Goal: Information Seeking & Learning: Learn about a topic

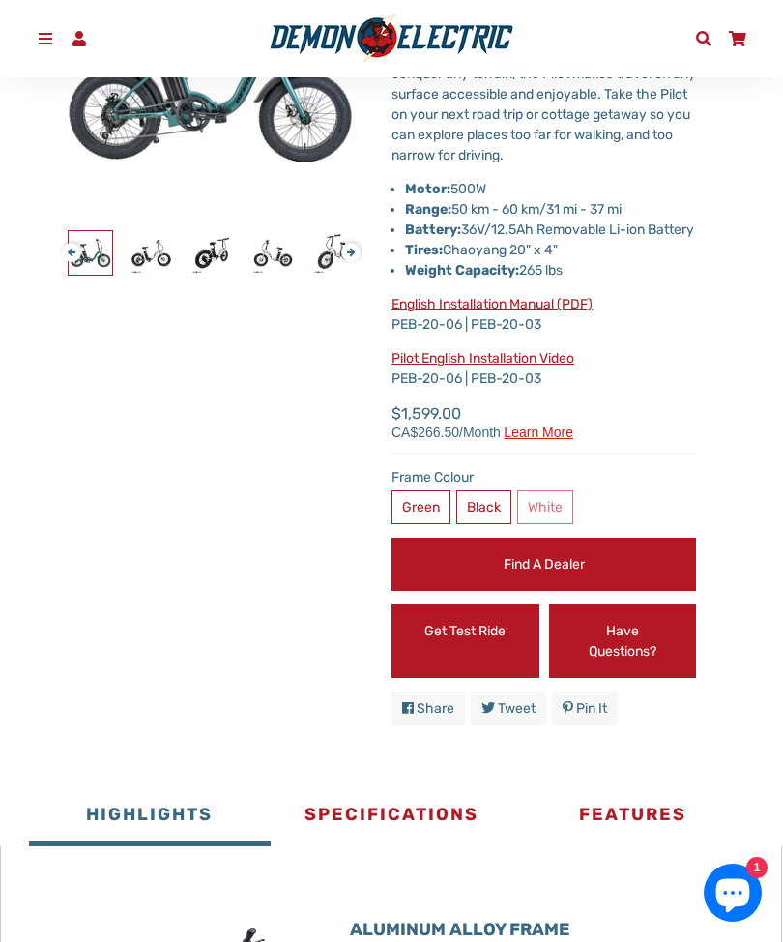
scroll to position [384, 0]
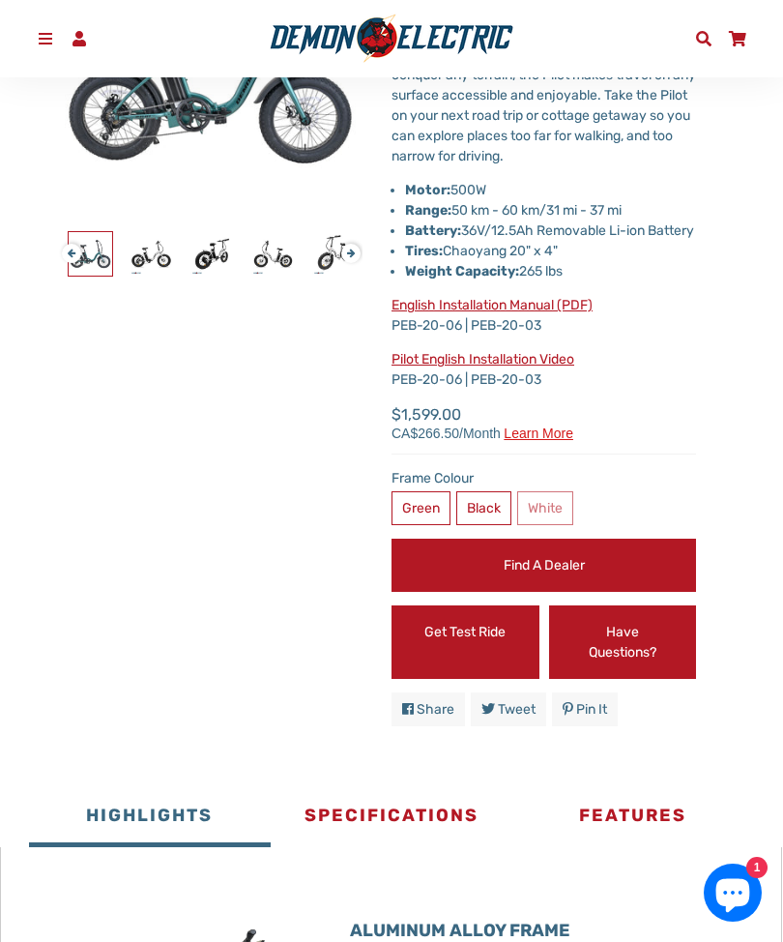
click at [538, 313] on link "English Installation Manual (PDF)" at bounding box center [492, 305] width 201 height 16
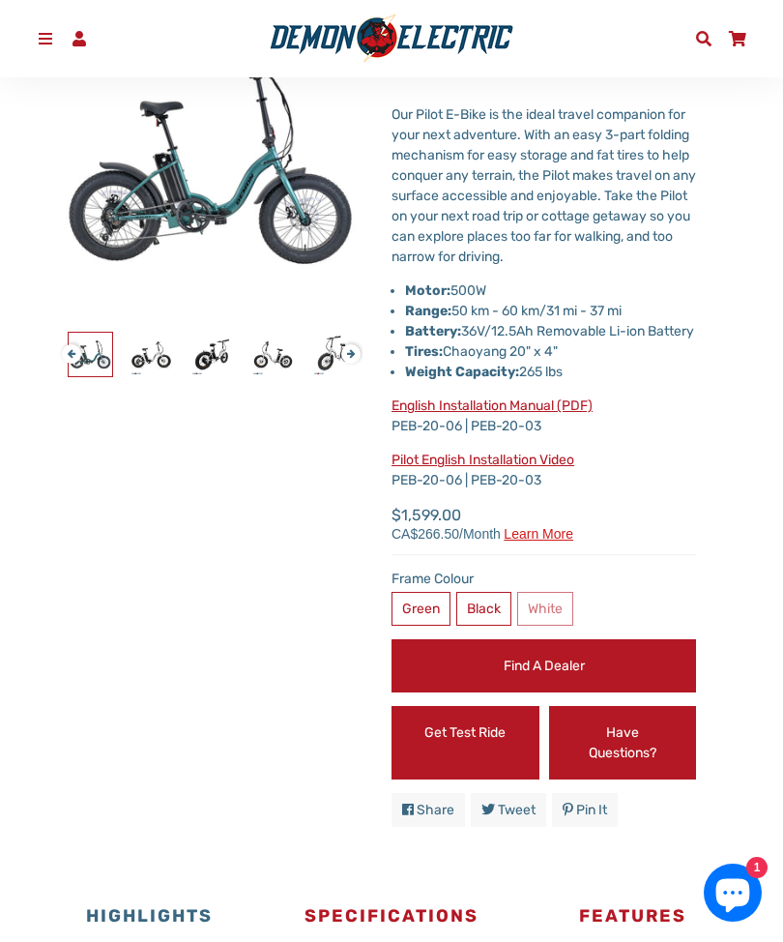
scroll to position [280, 0]
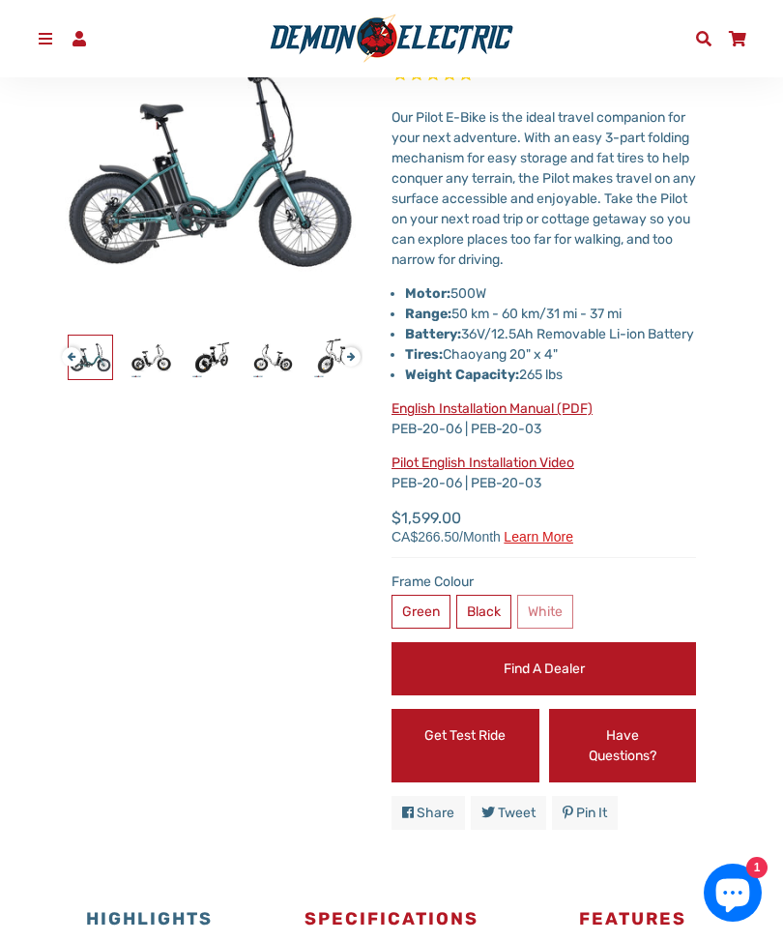
click at [552, 629] on label "White" at bounding box center [545, 612] width 56 height 34
click at [478, 628] on label "Black" at bounding box center [483, 612] width 55 height 34
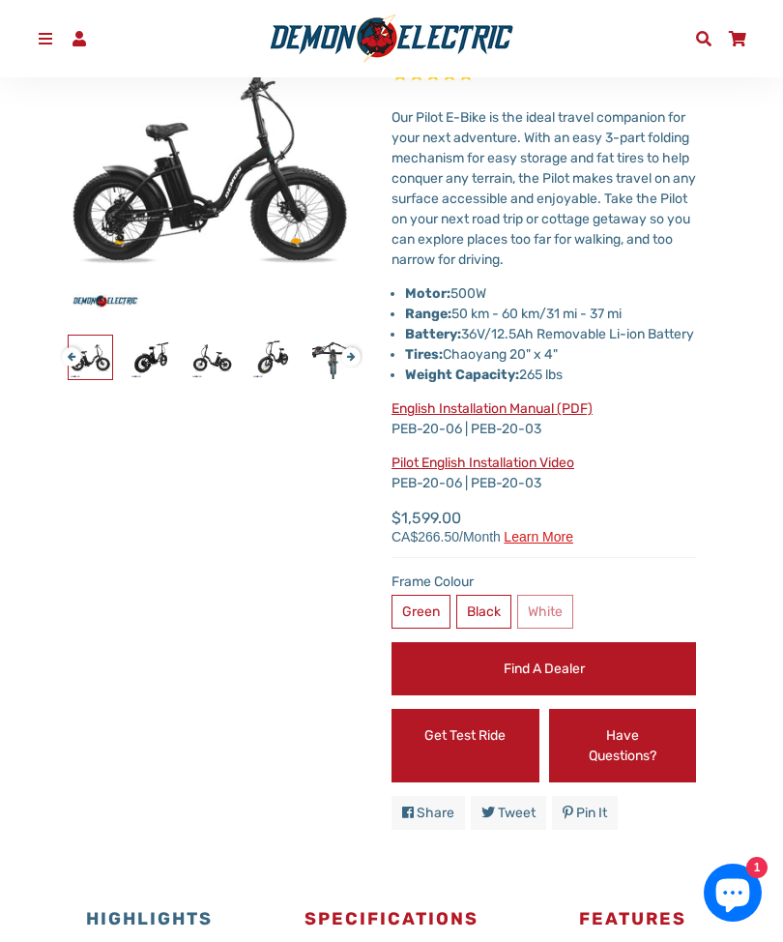
click at [423, 615] on label "Green" at bounding box center [421, 612] width 59 height 34
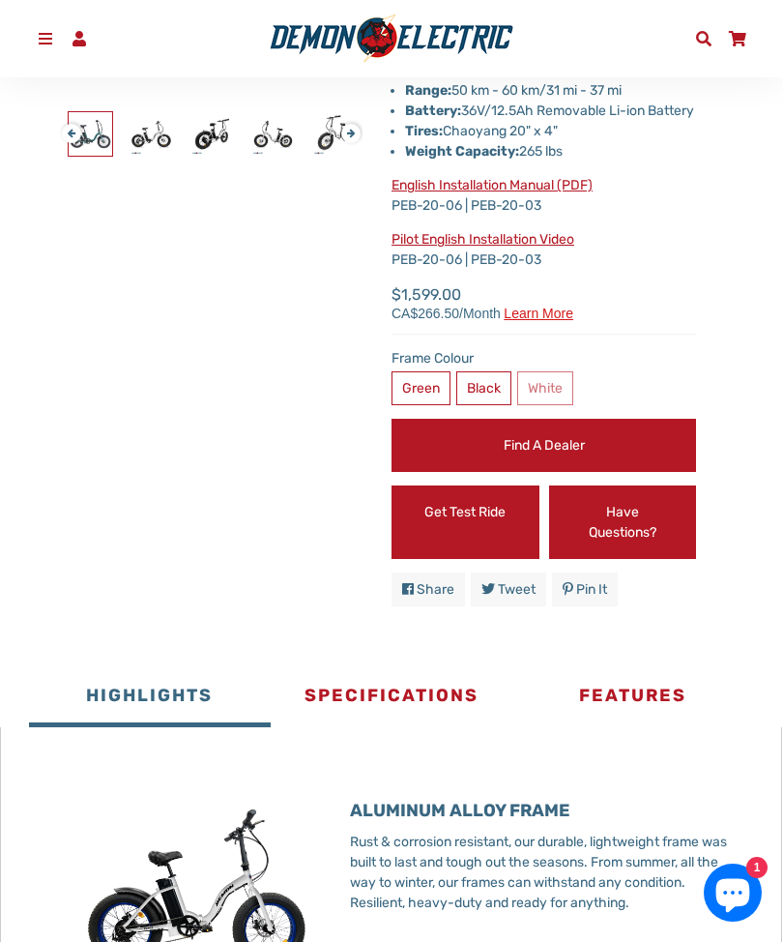
scroll to position [503, 0]
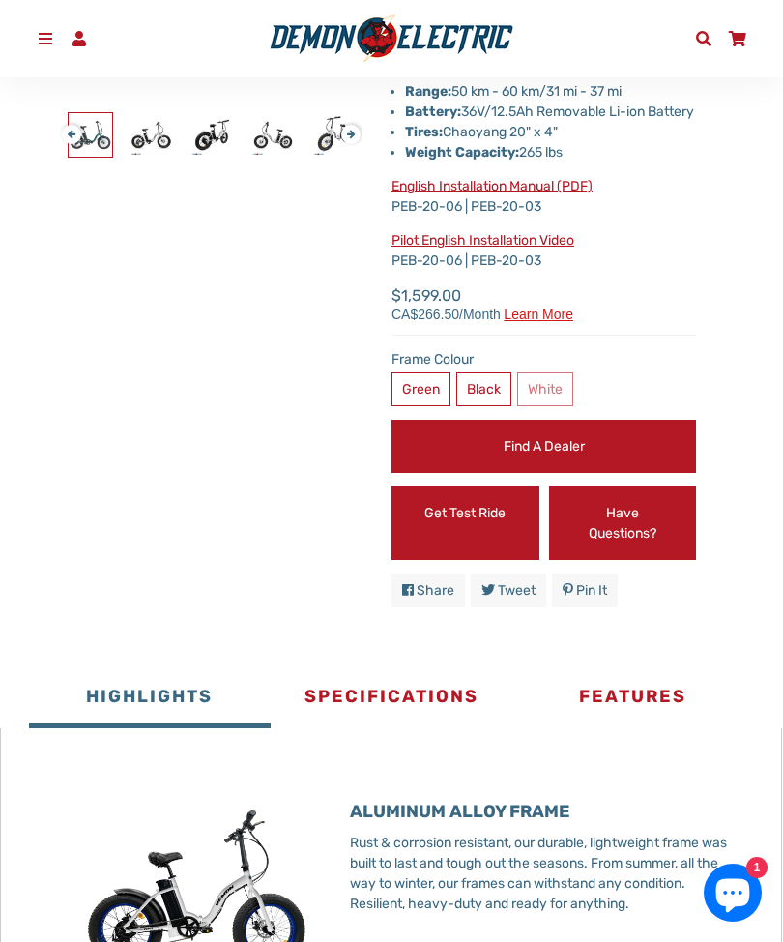
click at [403, 714] on button "Specifications" at bounding box center [392, 699] width 242 height 58
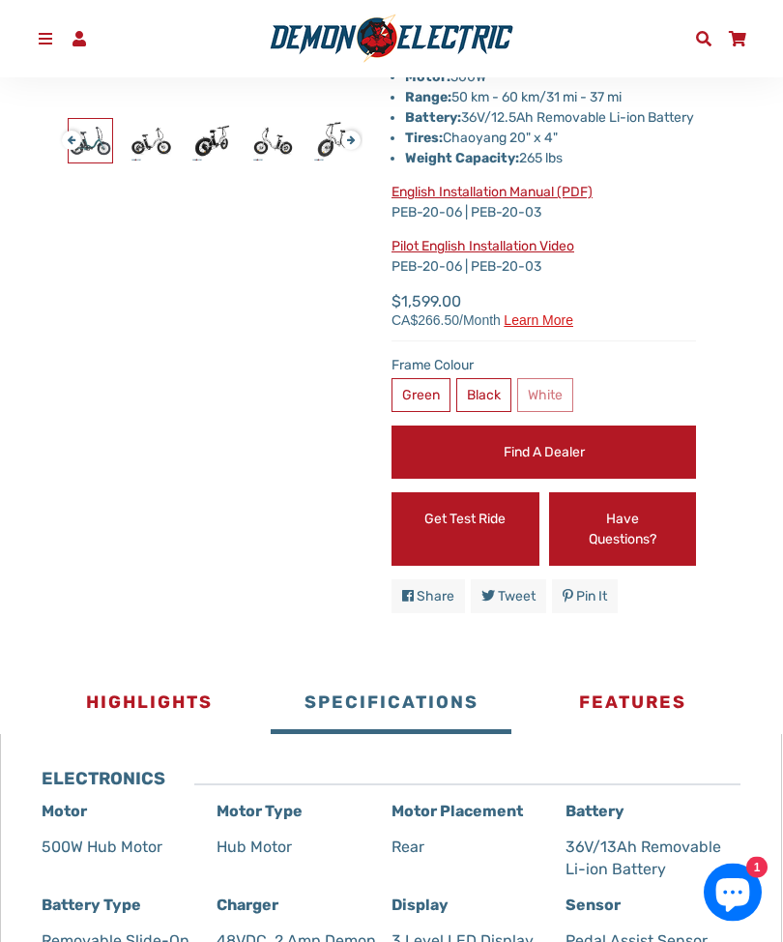
scroll to position [497, 0]
click at [426, 397] on label "Green" at bounding box center [421, 395] width 59 height 34
click at [477, 412] on label "Black" at bounding box center [483, 395] width 55 height 34
click at [543, 400] on label "White" at bounding box center [545, 395] width 56 height 34
click at [548, 412] on label "White" at bounding box center [545, 395] width 56 height 34
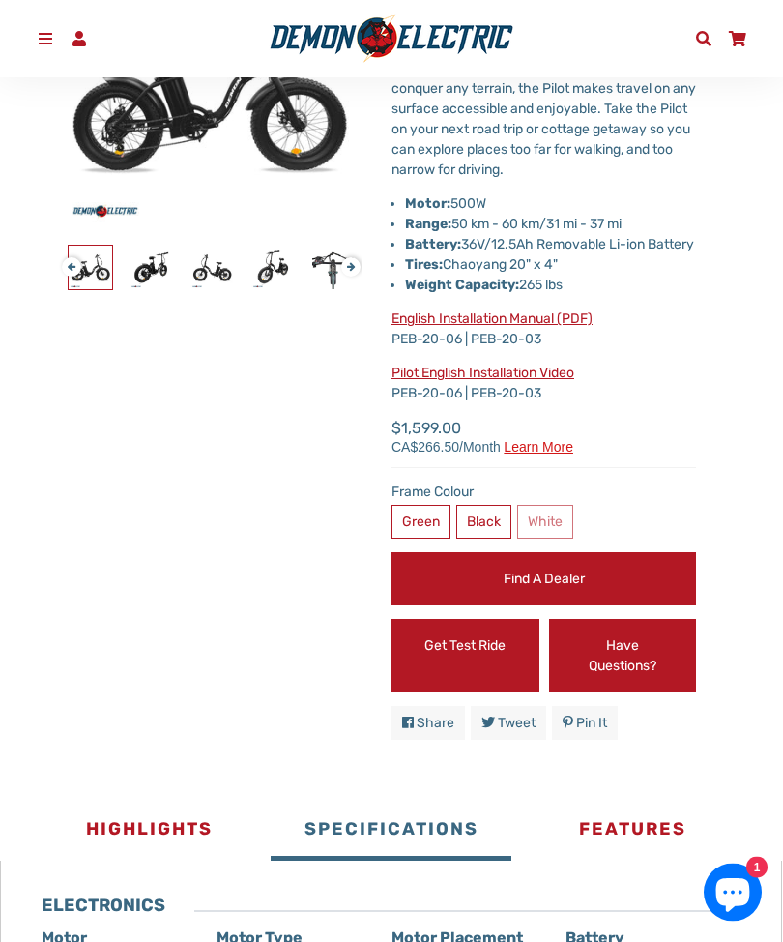
scroll to position [370, 0]
click at [418, 539] on label "Green" at bounding box center [421, 522] width 59 height 34
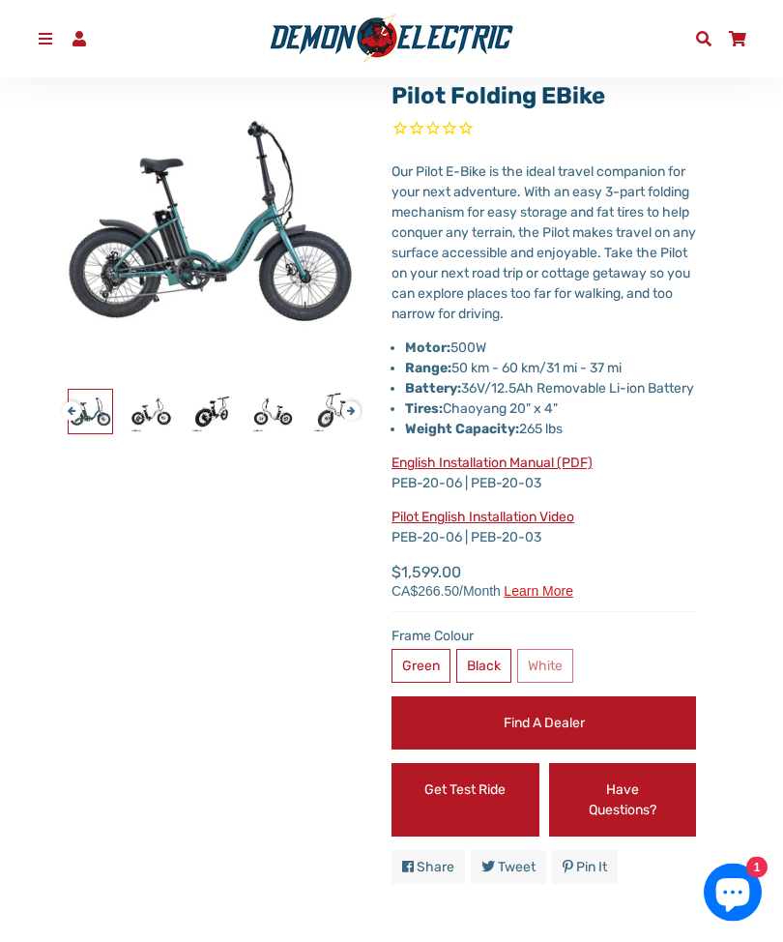
scroll to position [249, 0]
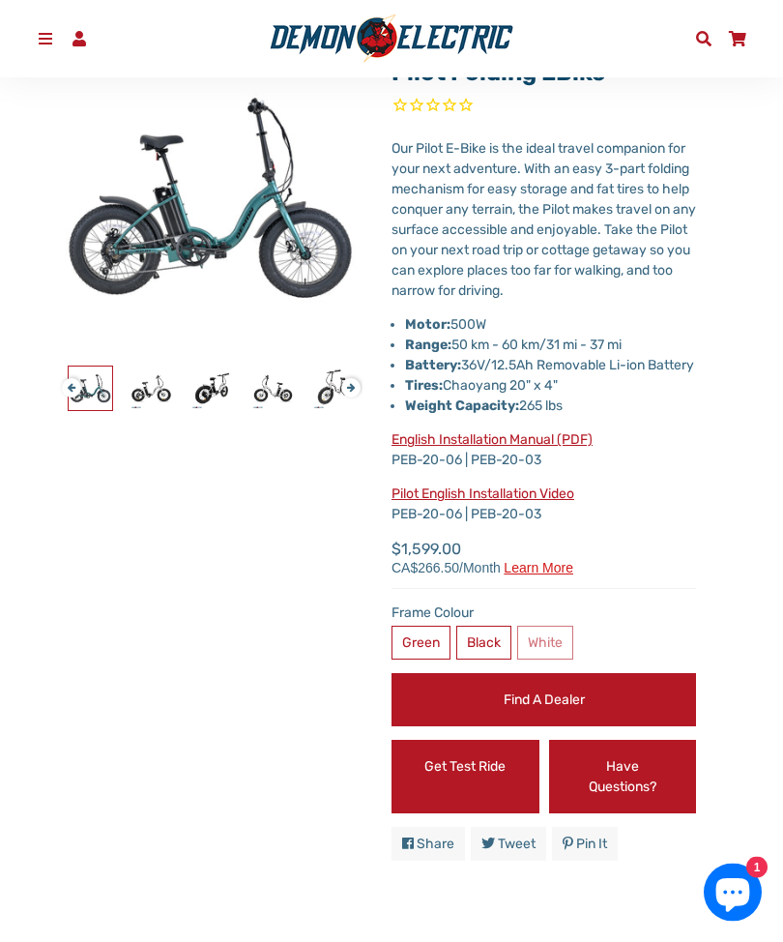
click at [559, 575] on span "Learn more" at bounding box center [539, 569] width 70 height 14
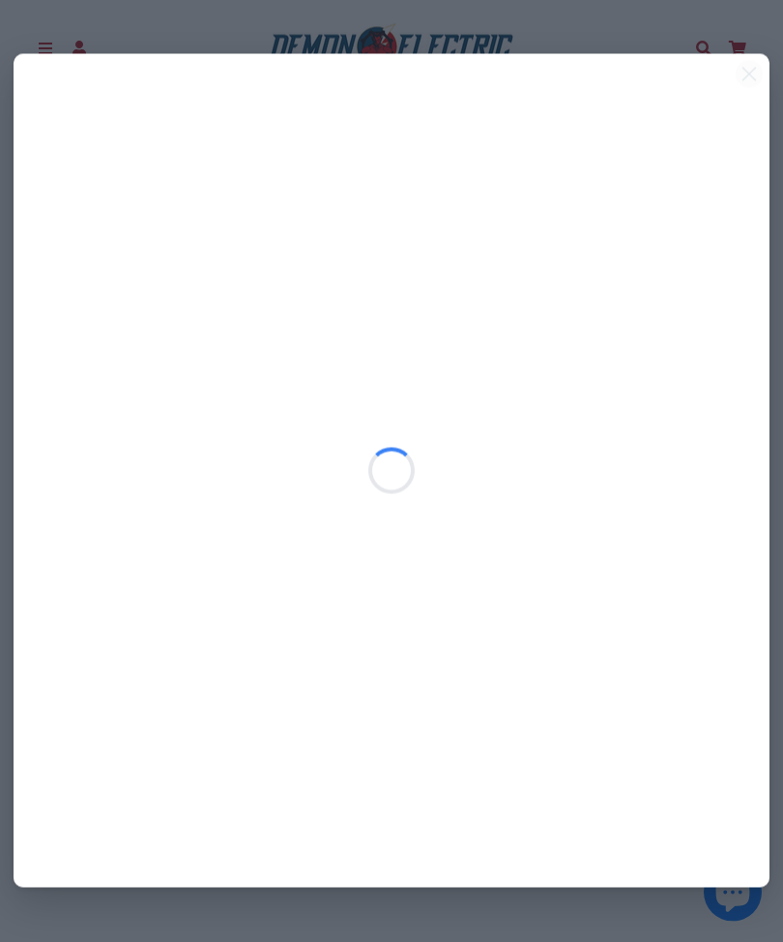
scroll to position [0, 0]
click at [754, 61] on icon at bounding box center [749, 74] width 27 height 27
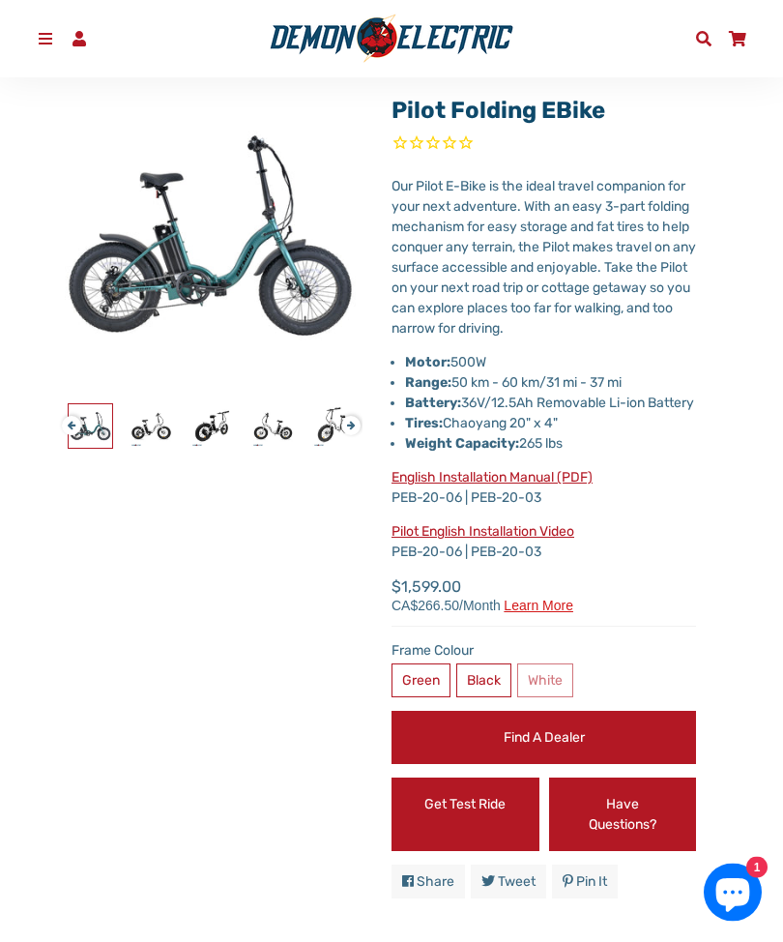
scroll to position [212, 0]
click at [498, 694] on label "Black" at bounding box center [483, 680] width 55 height 34
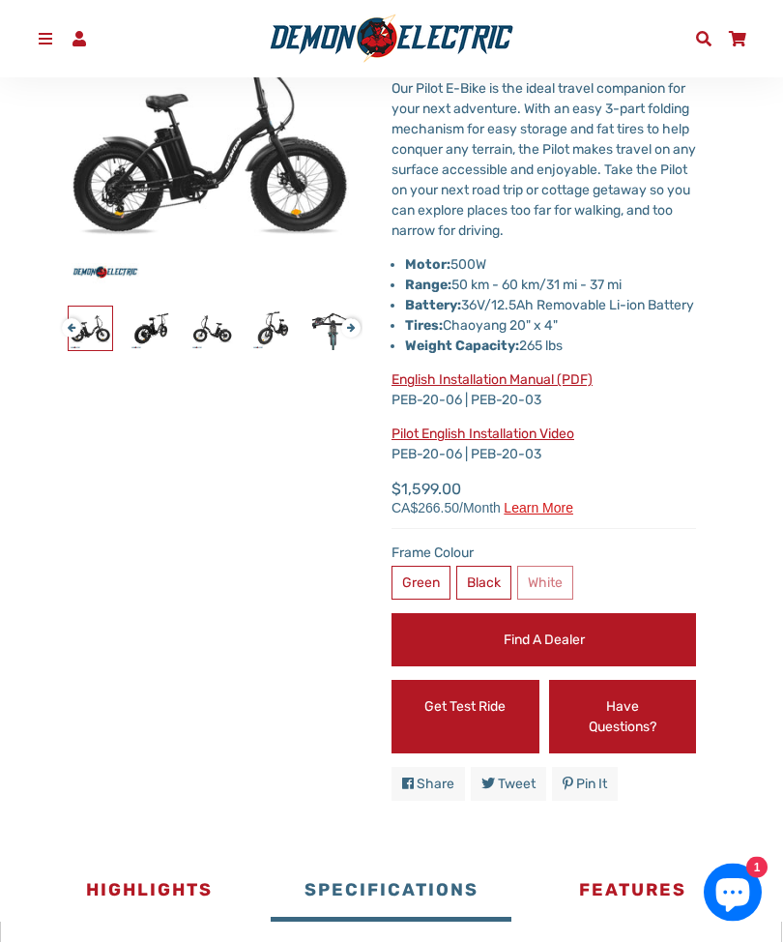
scroll to position [309, 0]
click at [613, 742] on link "Have Questions?" at bounding box center [623, 716] width 148 height 73
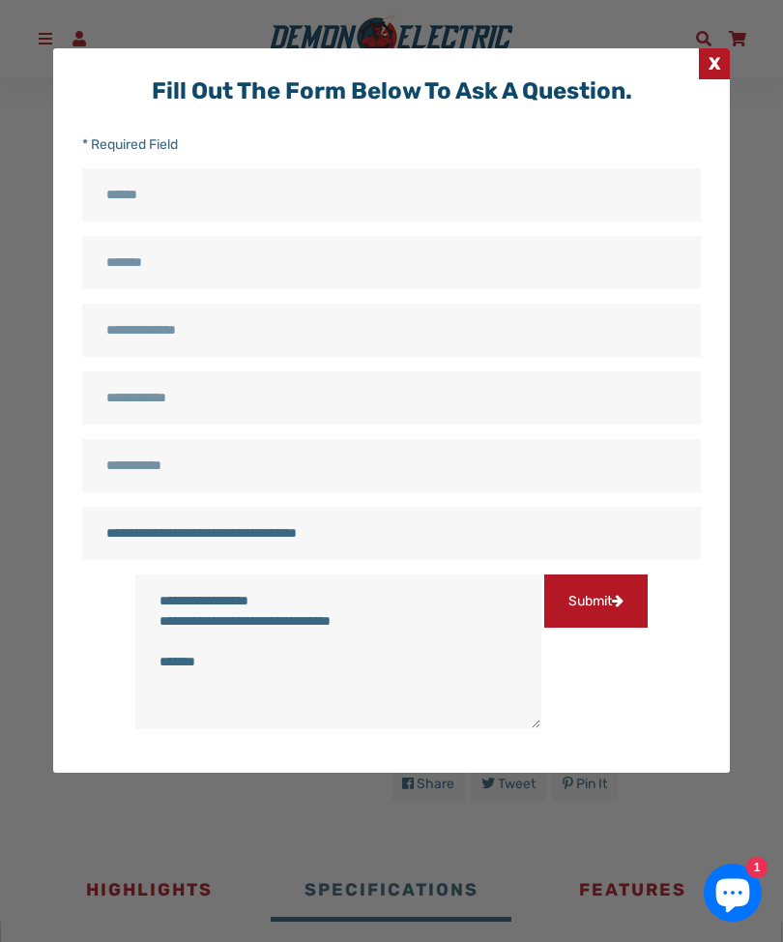
click at [717, 65] on span "X" at bounding box center [714, 63] width 31 height 31
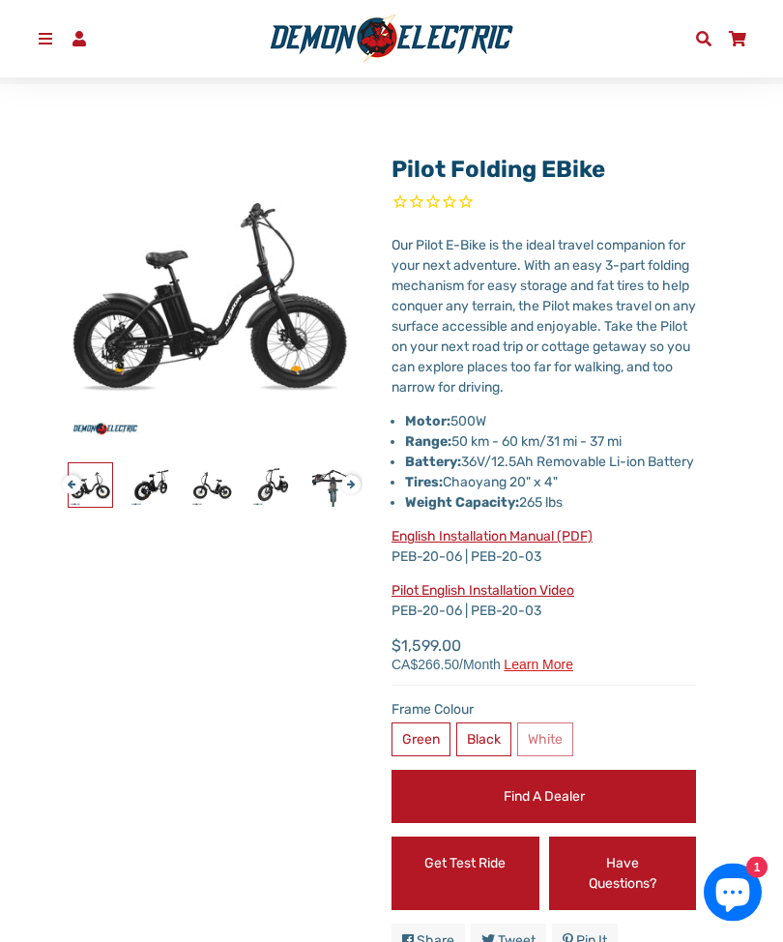
scroll to position [0, 0]
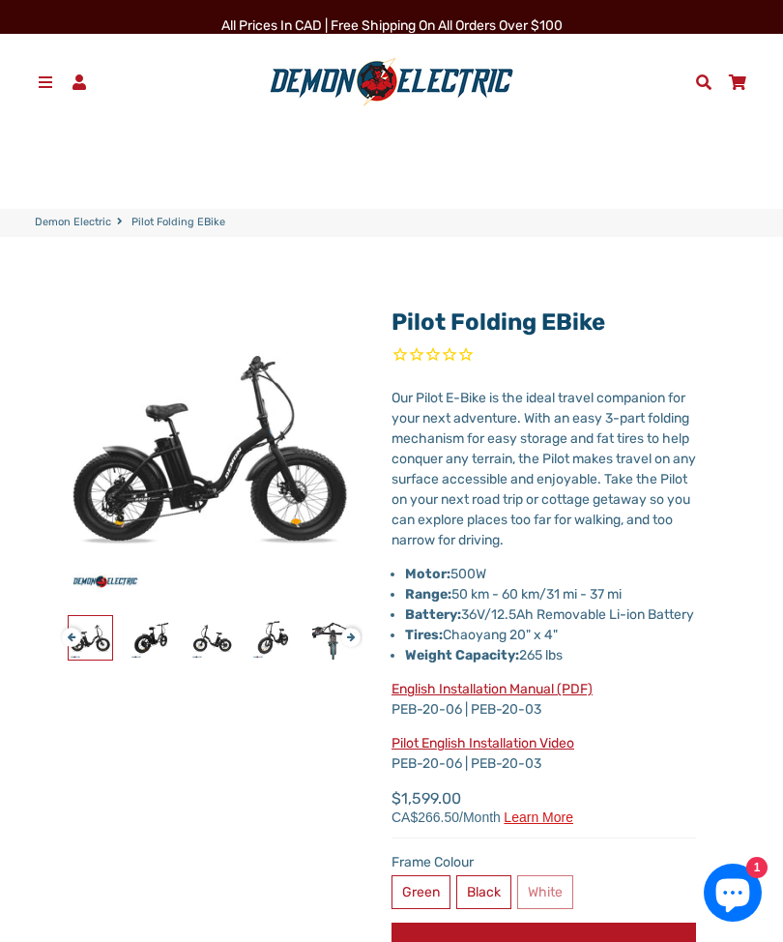
click at [171, 220] on span "Pilot Folding eBike" at bounding box center [179, 223] width 94 height 16
click at [744, 83] on span at bounding box center [737, 81] width 20 height 15
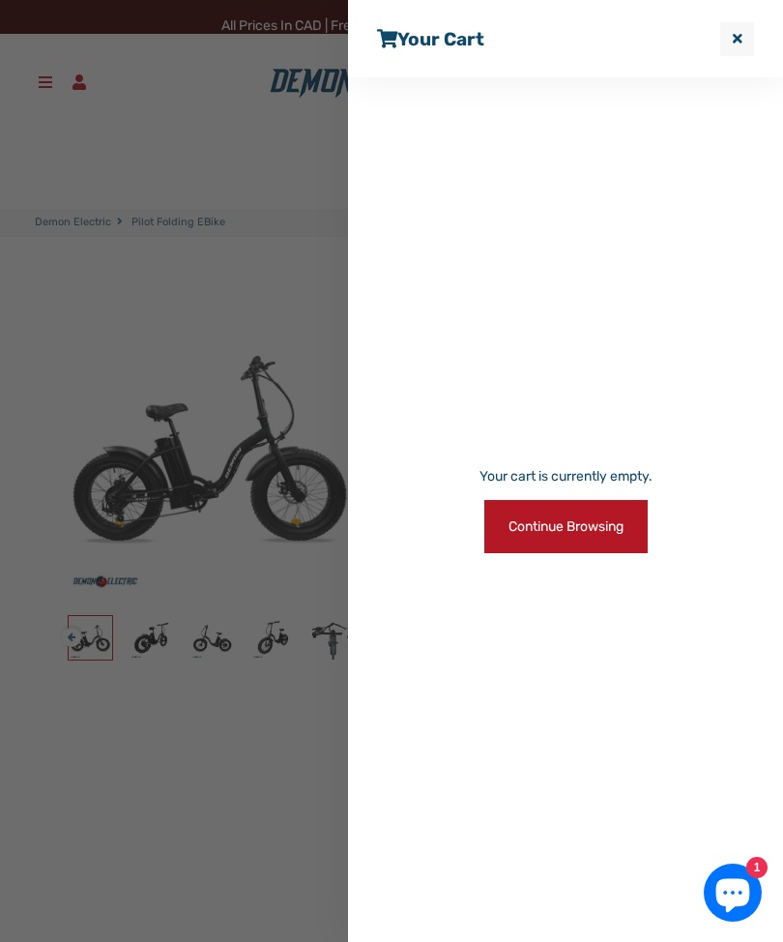
click at [591, 525] on link "Continue browsing" at bounding box center [566, 526] width 163 height 53
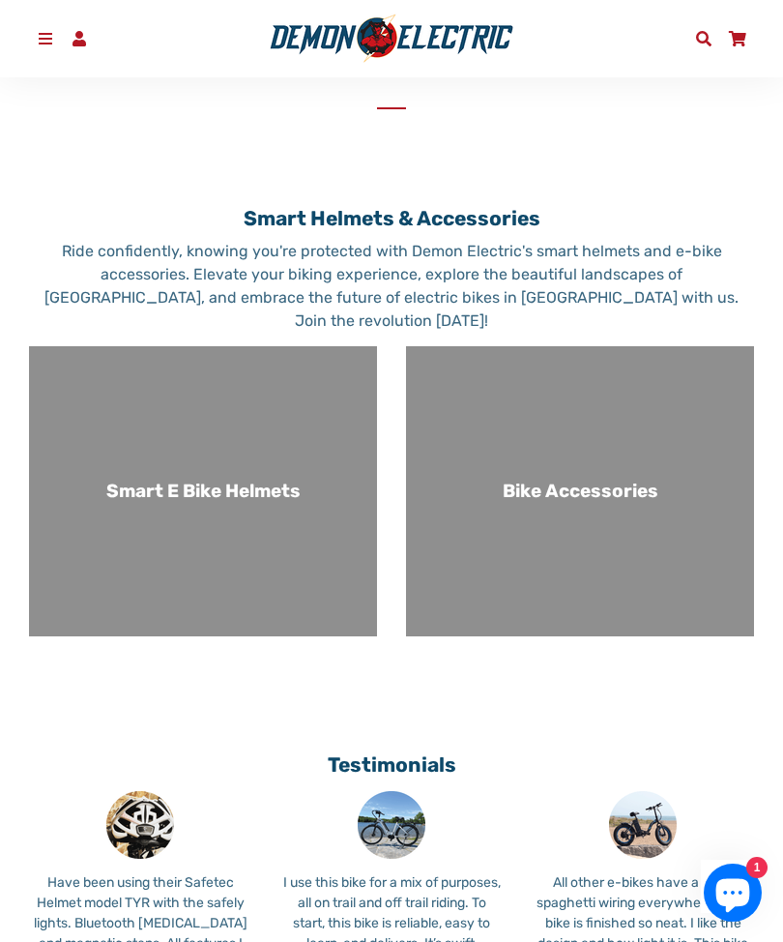
scroll to position [1215, 0]
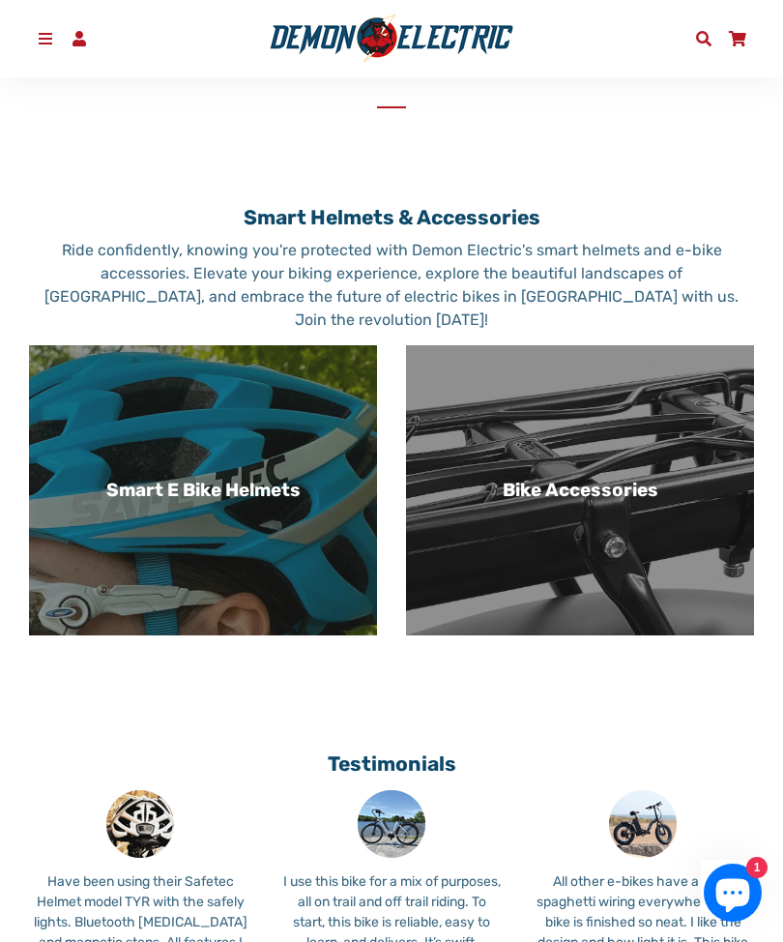
click at [632, 502] on h3 "Bike Accessories" at bounding box center [580, 491] width 317 height 22
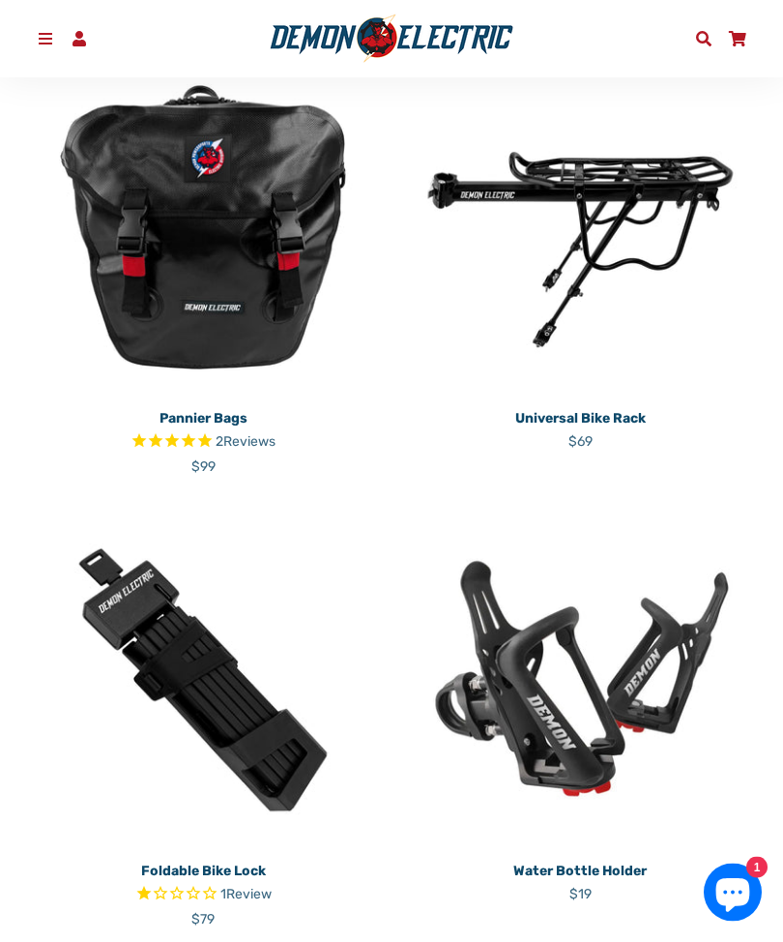
scroll to position [468, 0]
click at [630, 419] on p "Universal Bike Rack" at bounding box center [580, 418] width 348 height 20
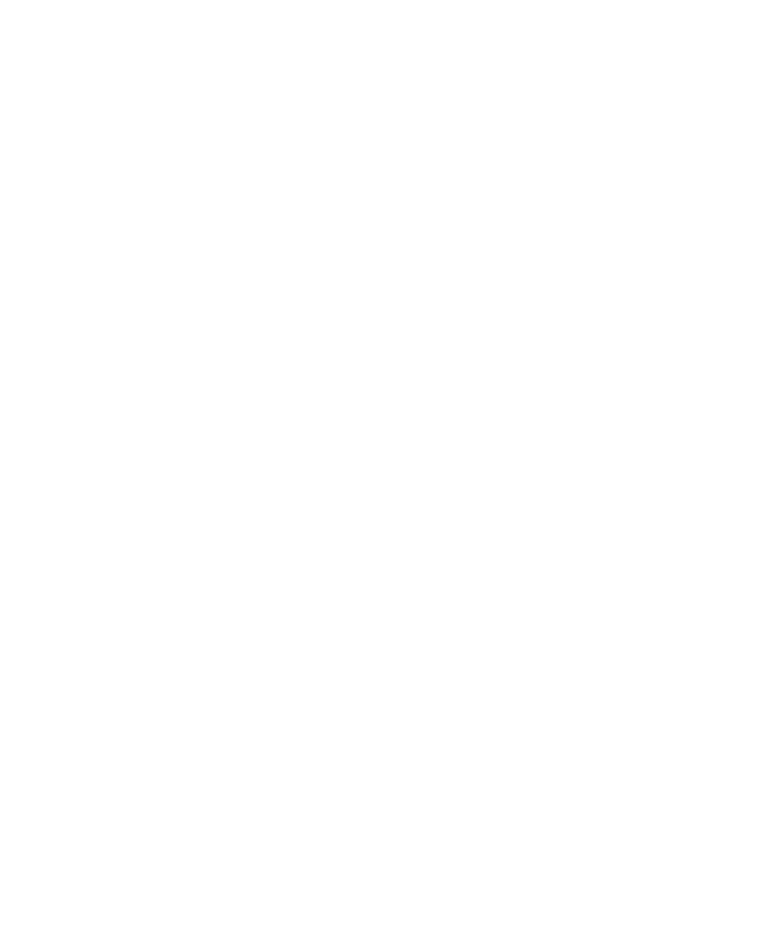
select select "******"
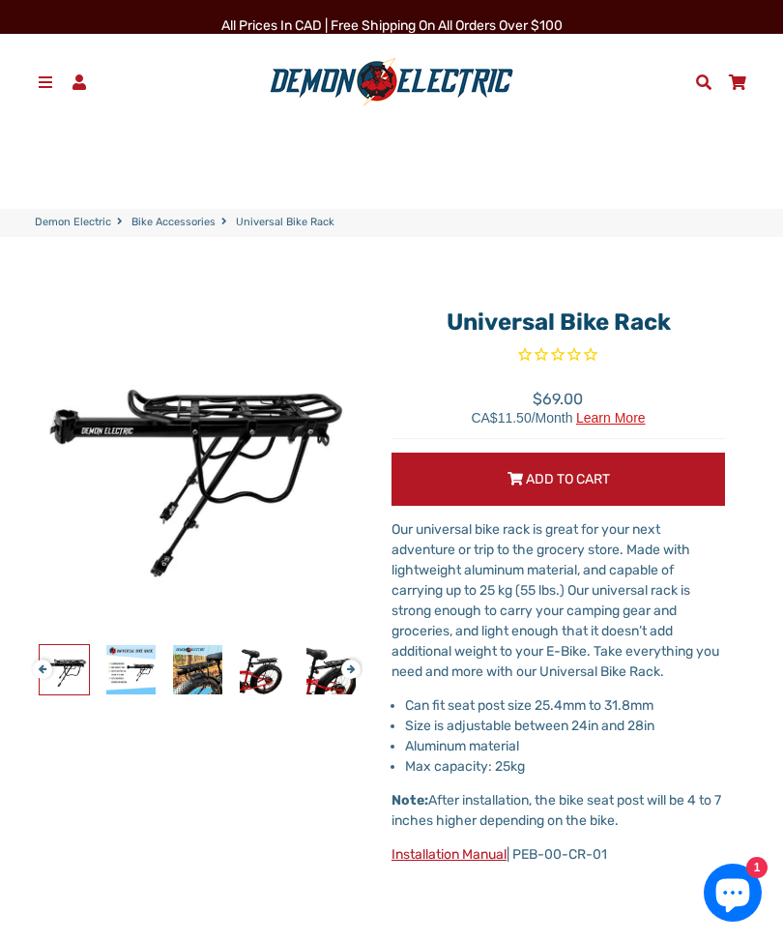
click at [52, 80] on span at bounding box center [46, 81] width 20 height 15
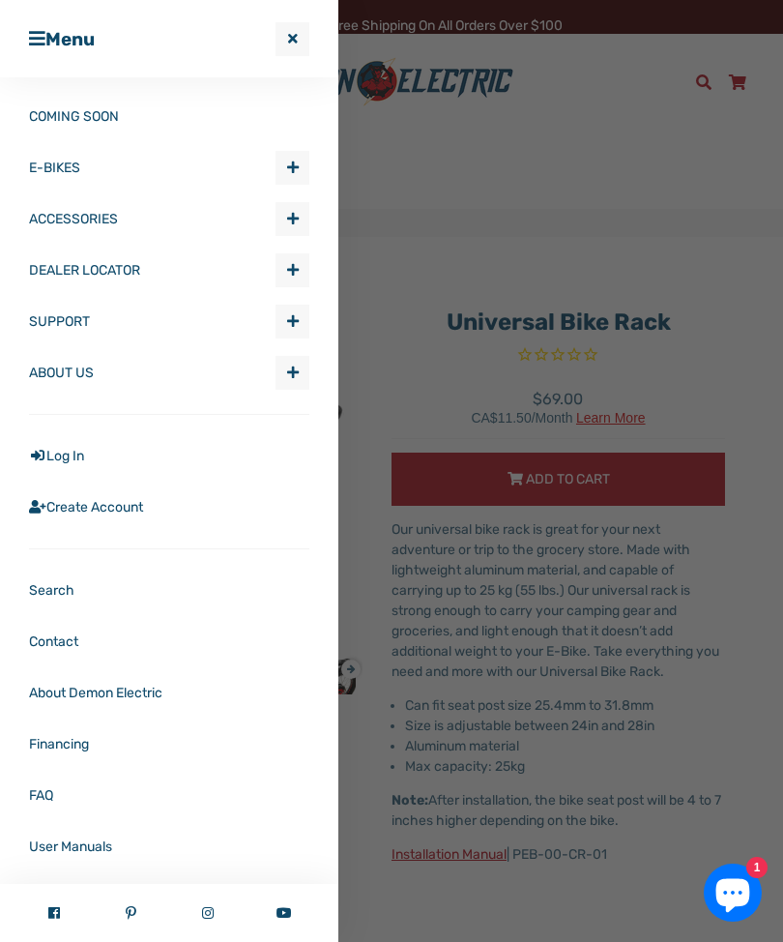
click at [175, 174] on link "E-BIKES" at bounding box center [152, 167] width 247 height 51
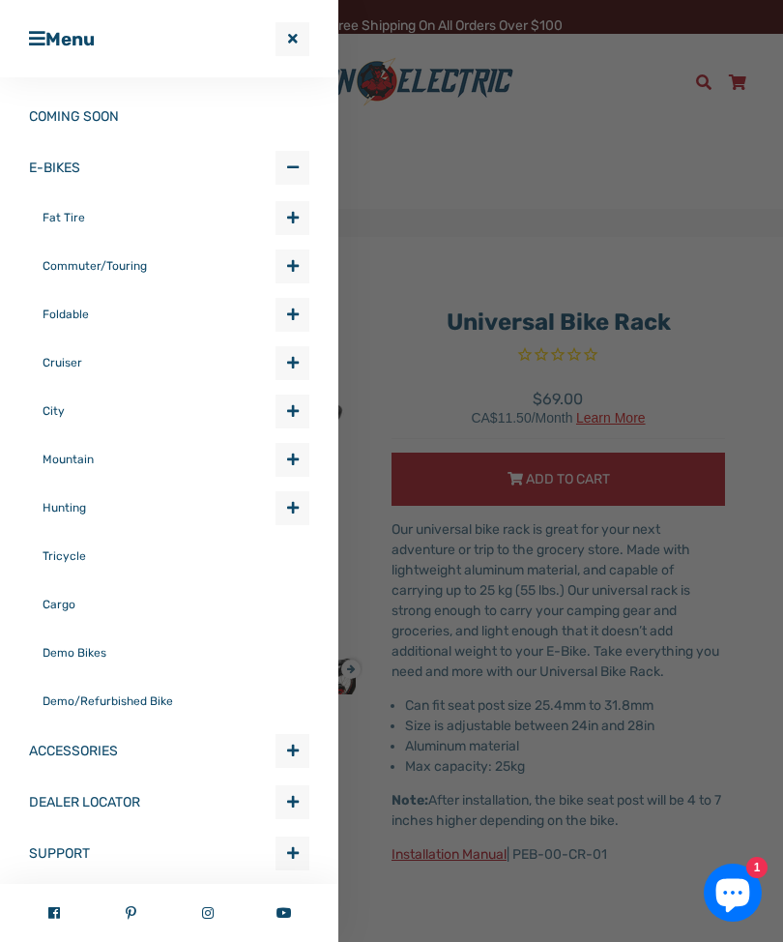
click at [295, 217] on span "button" at bounding box center [293, 218] width 12 height 14
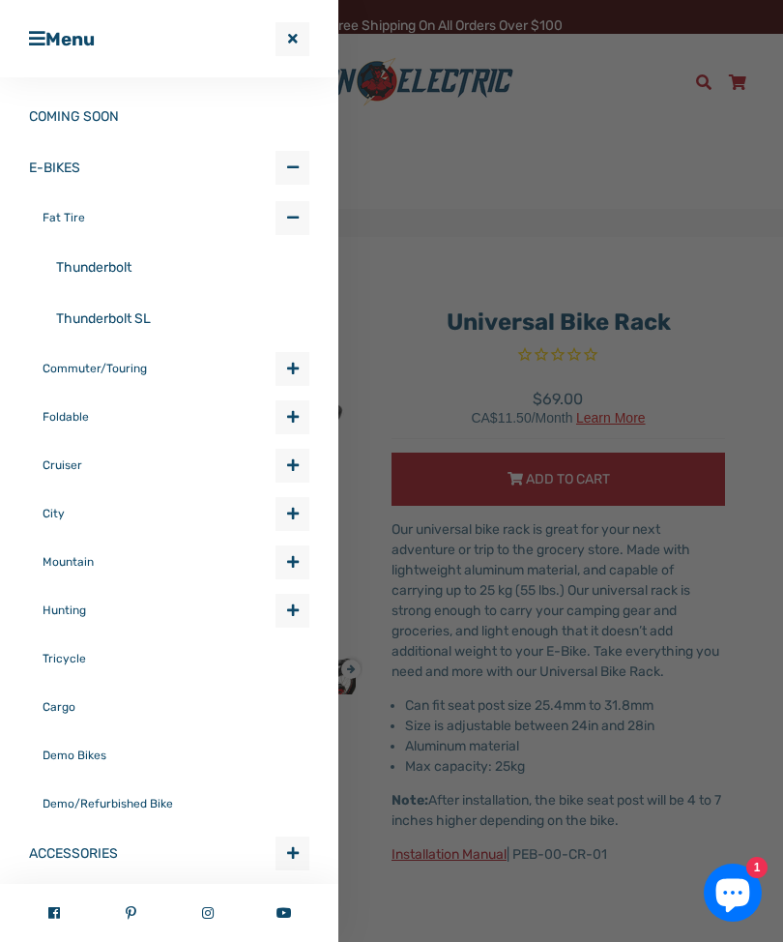
click at [284, 361] on span "Expand submenu E-BIKES" at bounding box center [293, 369] width 32 height 32
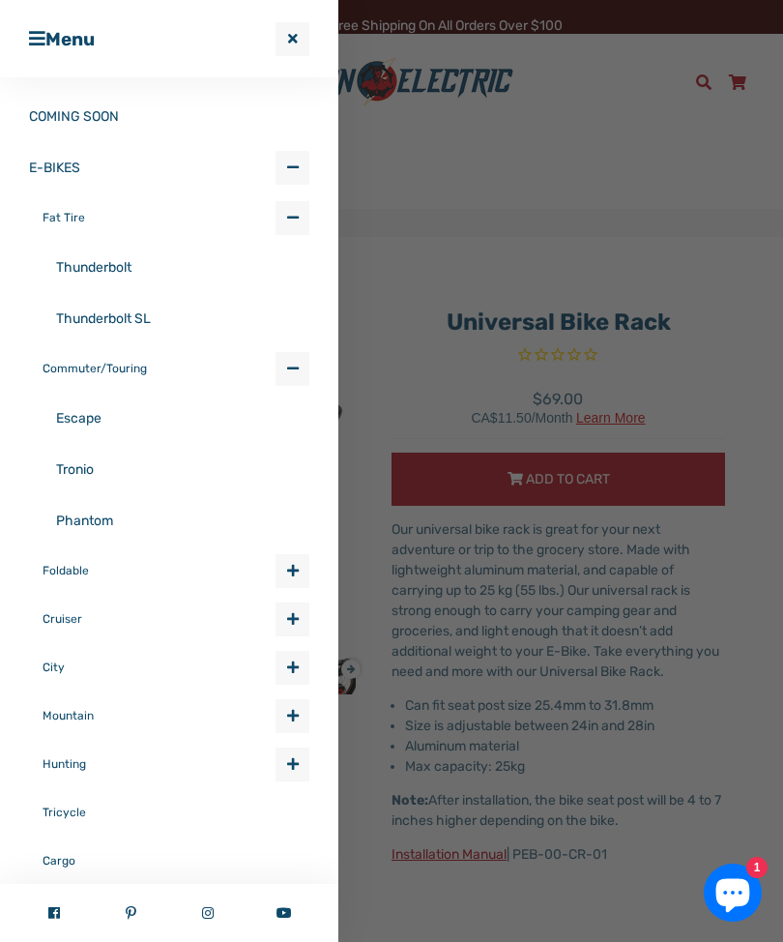
click at [301, 565] on span "Expand submenu E-BIKES" at bounding box center [293, 571] width 32 height 32
click at [115, 621] on link "Rebel" at bounding box center [182, 620] width 253 height 51
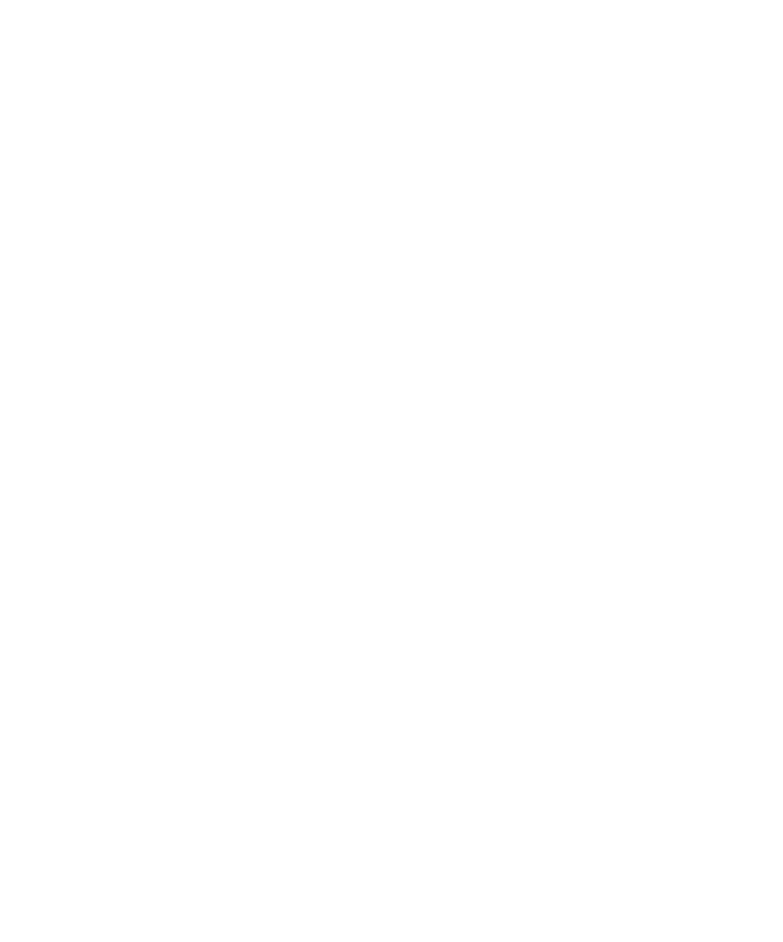
select select "******"
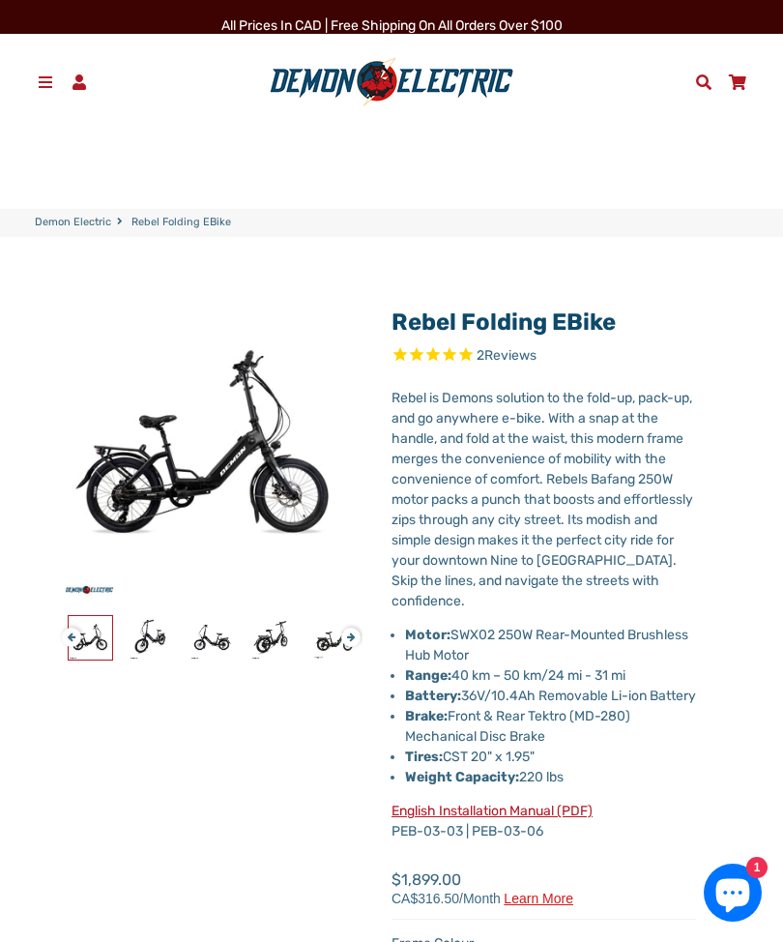
click at [83, 227] on link "Demon Electric" at bounding box center [73, 223] width 76 height 16
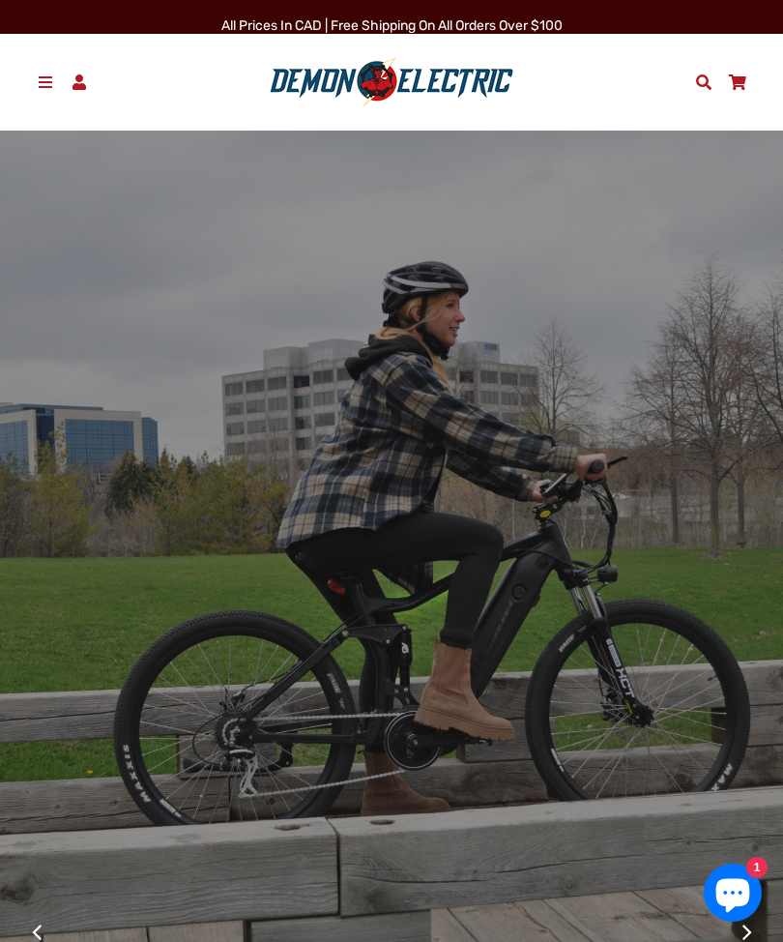
click at [53, 87] on span at bounding box center [46, 81] width 20 height 15
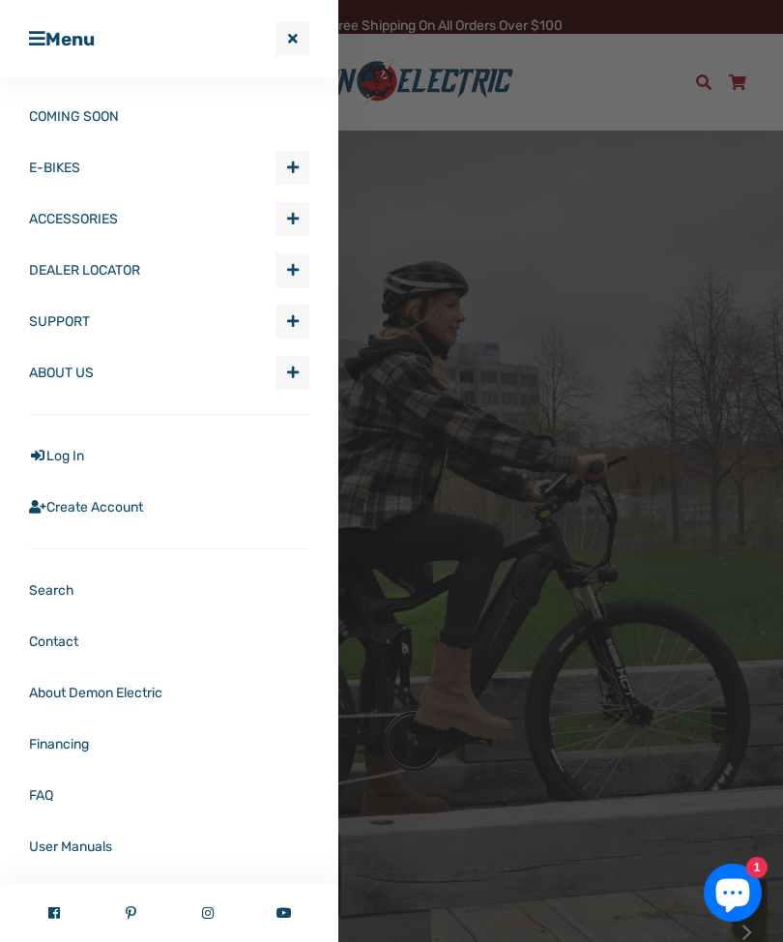
click at [295, 176] on span "Expand submenu E-BIKES" at bounding box center [293, 168] width 32 height 32
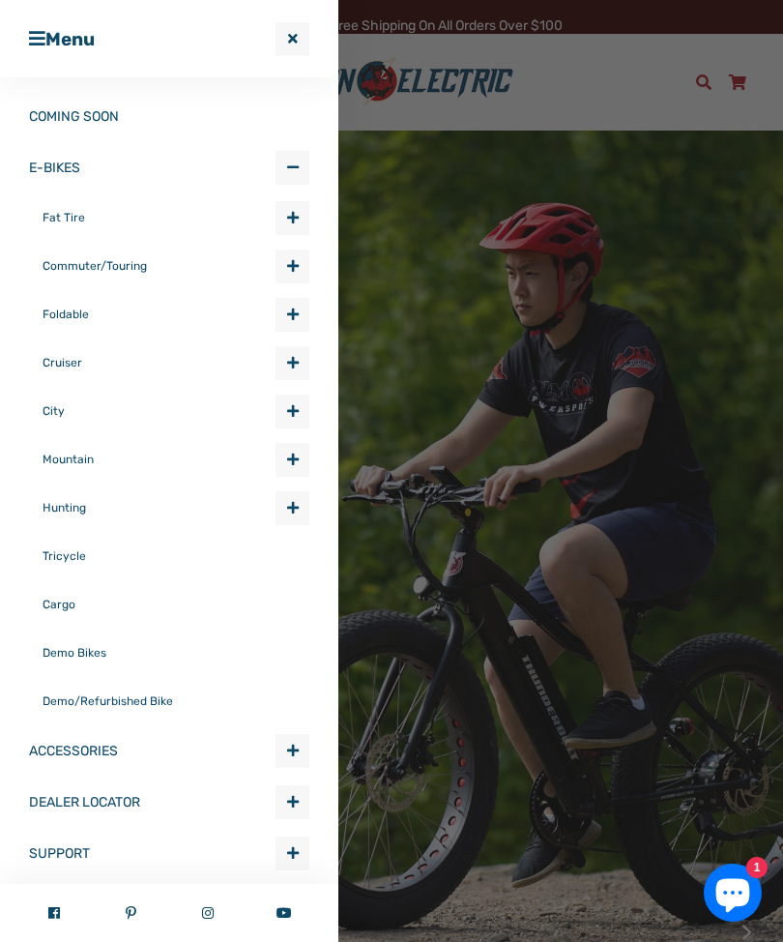
click at [292, 321] on span "Expand submenu E-BIKES" at bounding box center [293, 315] width 32 height 32
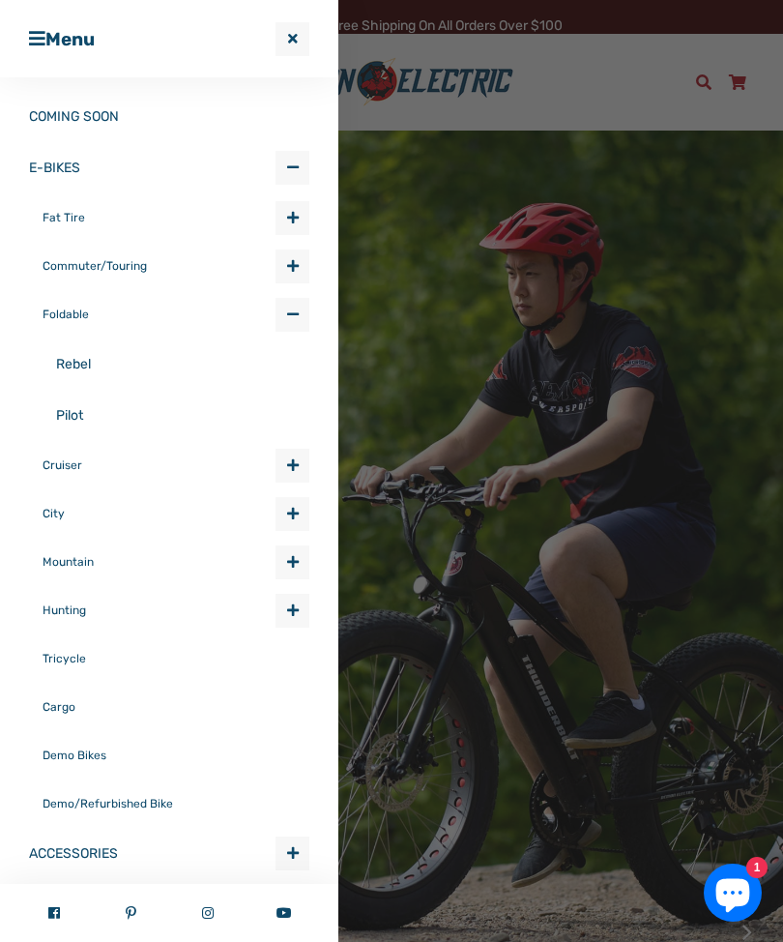
click at [138, 420] on link "Pilot" at bounding box center [182, 415] width 253 height 51
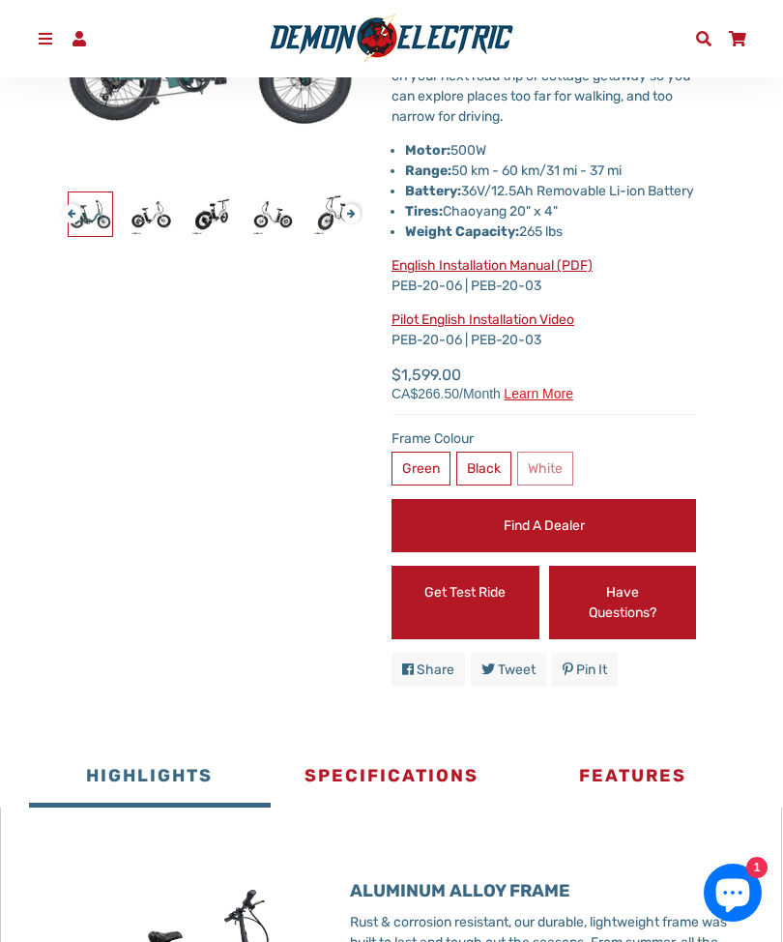
scroll to position [407, 0]
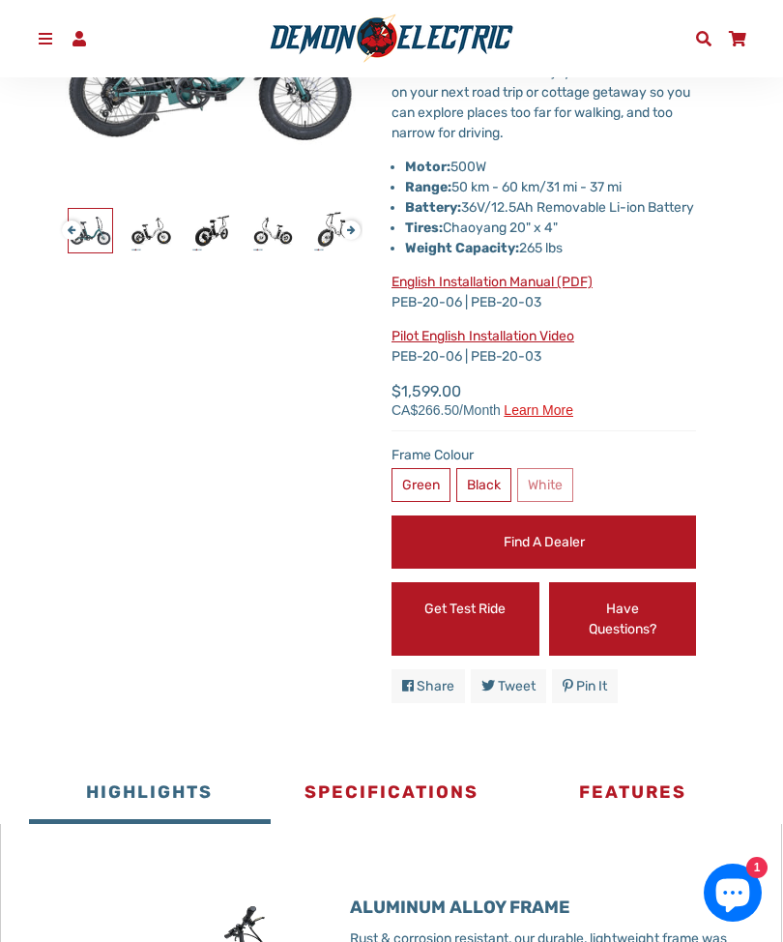
click at [471, 502] on label "Black" at bounding box center [483, 485] width 55 height 34
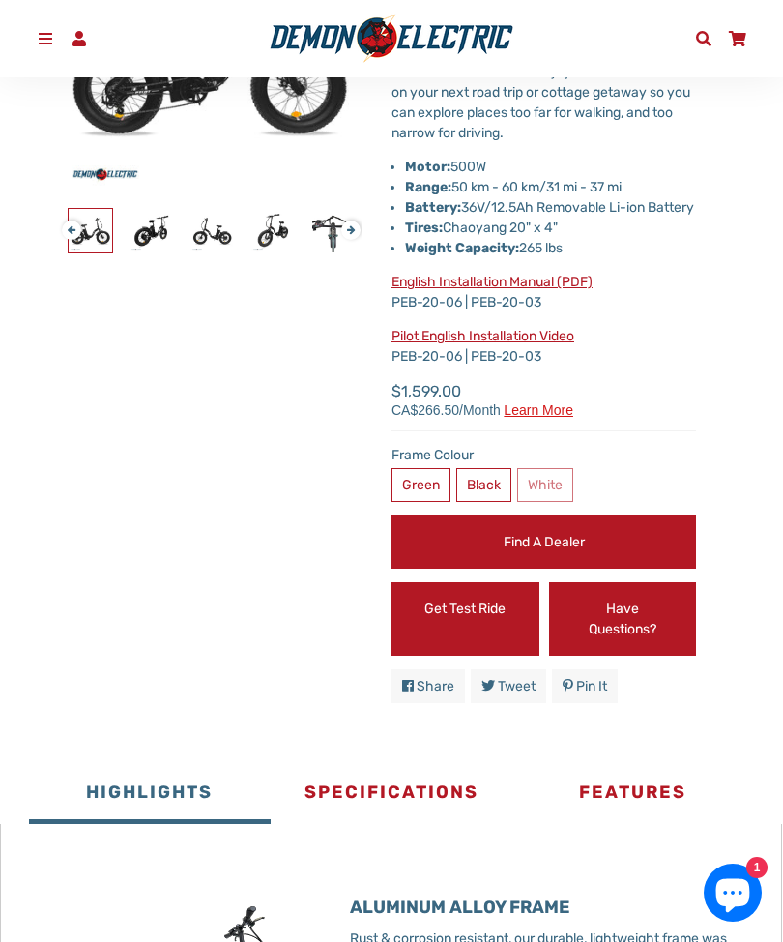
click at [536, 497] on label "White" at bounding box center [545, 485] width 56 height 34
click at [558, 502] on label "White" at bounding box center [545, 485] width 56 height 34
click at [554, 495] on label "White" at bounding box center [545, 485] width 56 height 34
click at [538, 502] on label "White" at bounding box center [545, 485] width 56 height 34
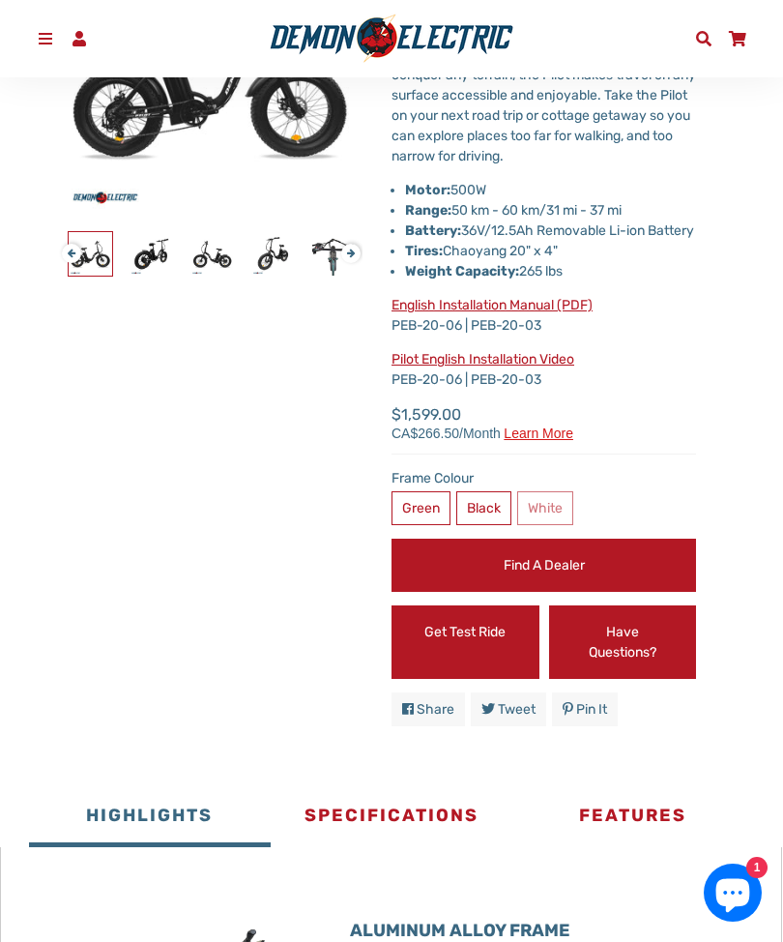
scroll to position [300, 0]
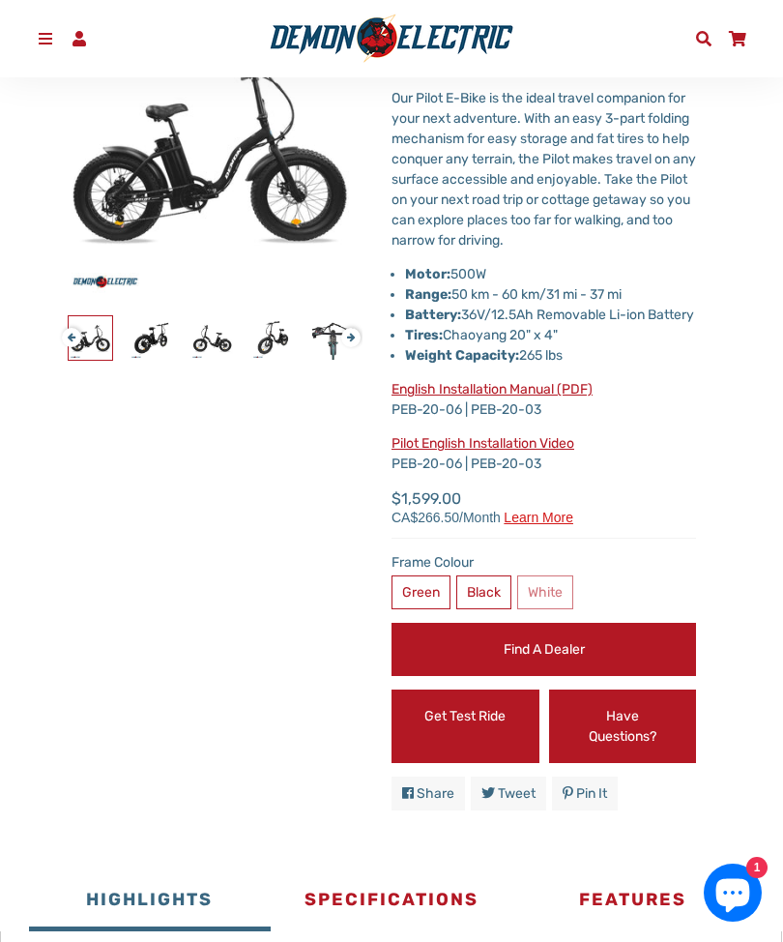
click at [540, 603] on label "White" at bounding box center [545, 592] width 56 height 34
click at [484, 605] on label "Black" at bounding box center [483, 592] width 55 height 34
click at [557, 608] on label "White" at bounding box center [545, 592] width 56 height 34
click at [431, 604] on label "Green" at bounding box center [421, 592] width 59 height 34
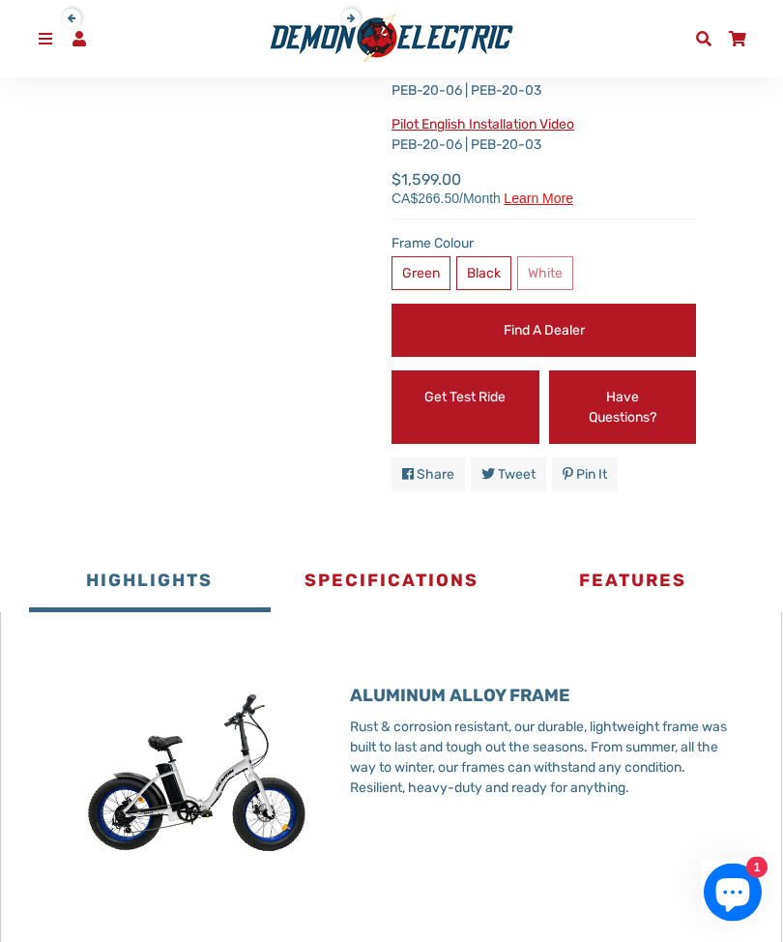
scroll to position [619, 0]
click at [455, 602] on button "Specifications" at bounding box center [392, 583] width 242 height 58
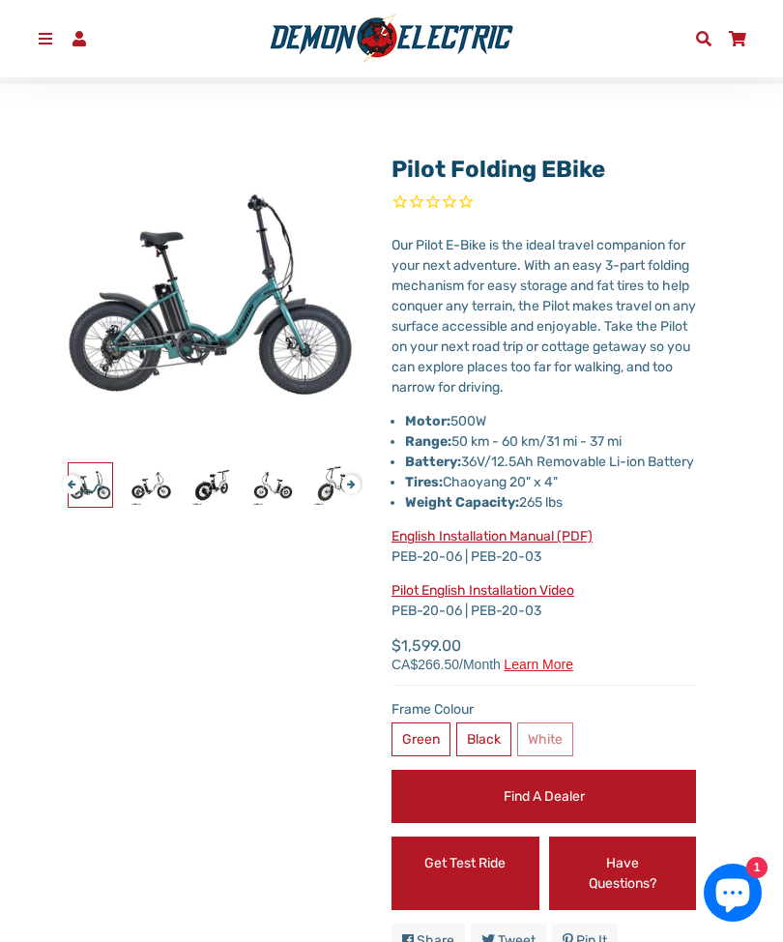
scroll to position [0, 0]
